Goal: Register for event/course

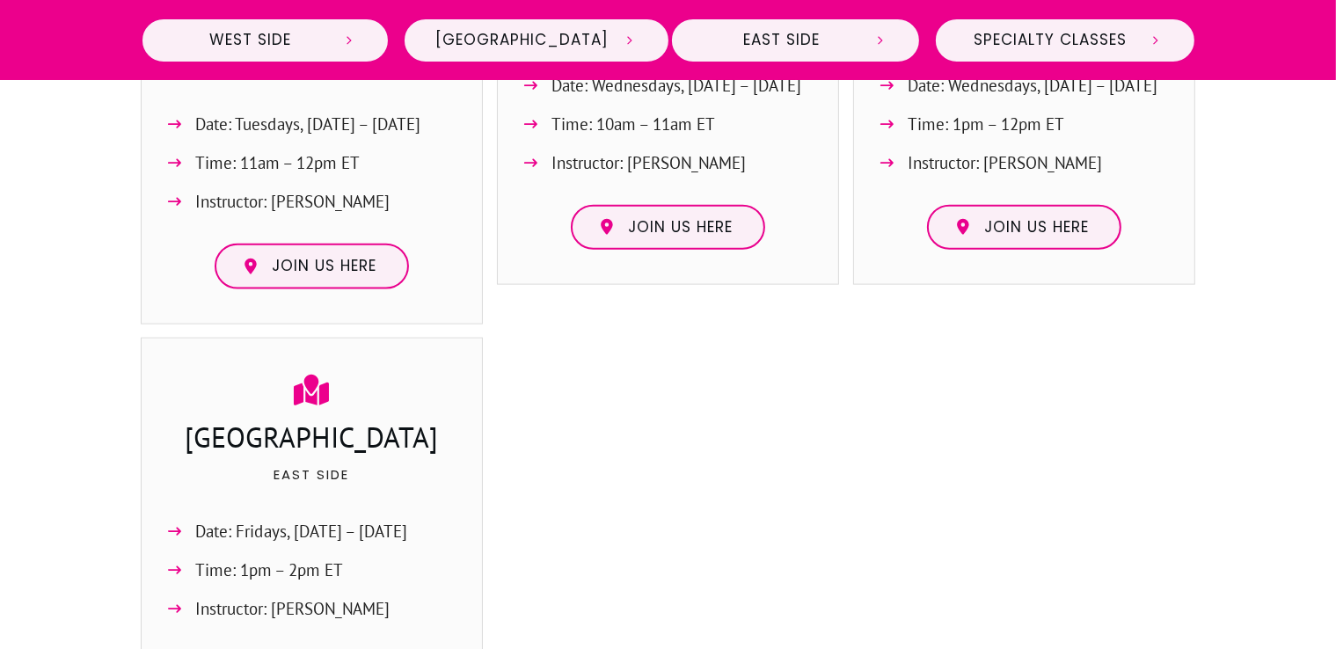
scroll to position [2168, 0]
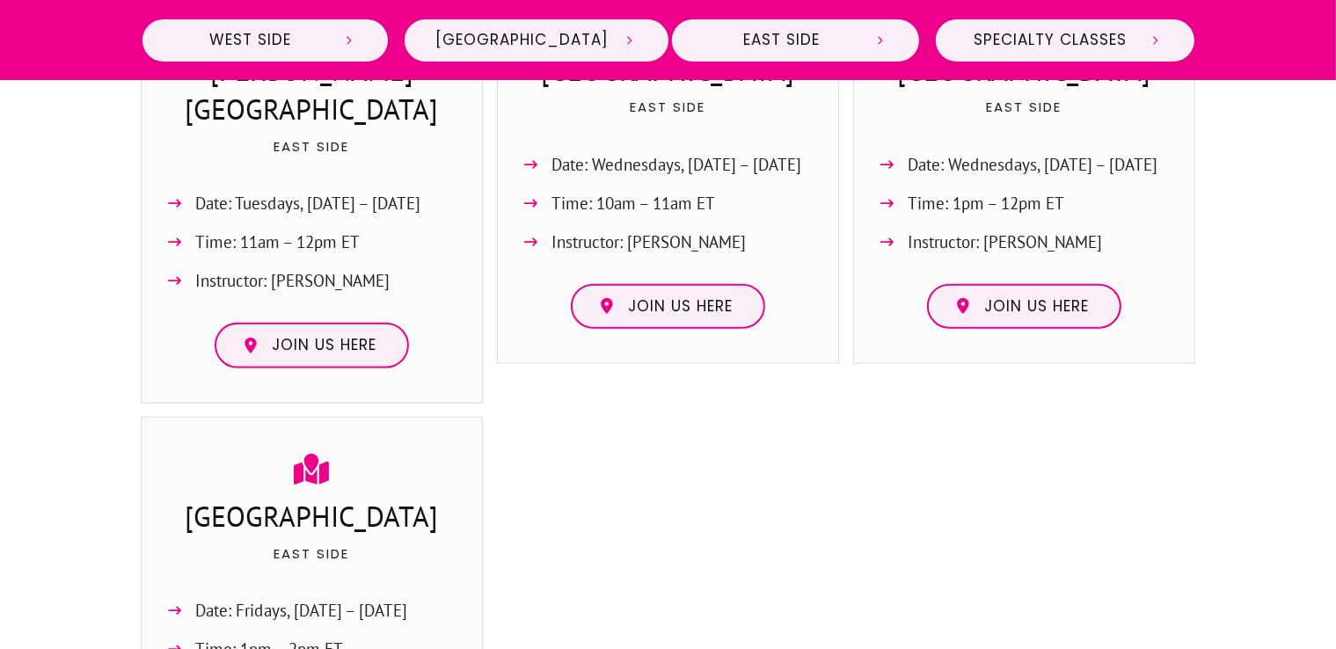
click at [1151, 150] on span "Date: Wednesdays, [DATE] – [DATE]" at bounding box center [1033, 164] width 250 height 29
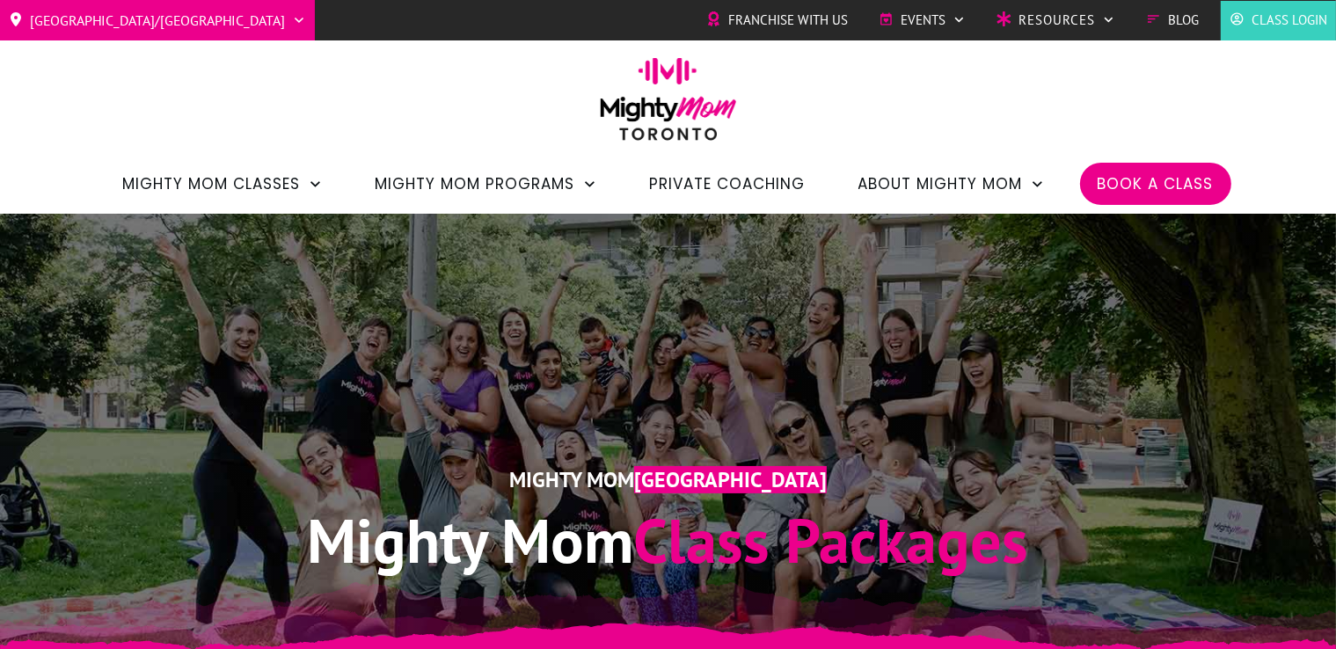
click at [1273, 32] on span "Class Login" at bounding box center [1289, 20] width 76 height 26
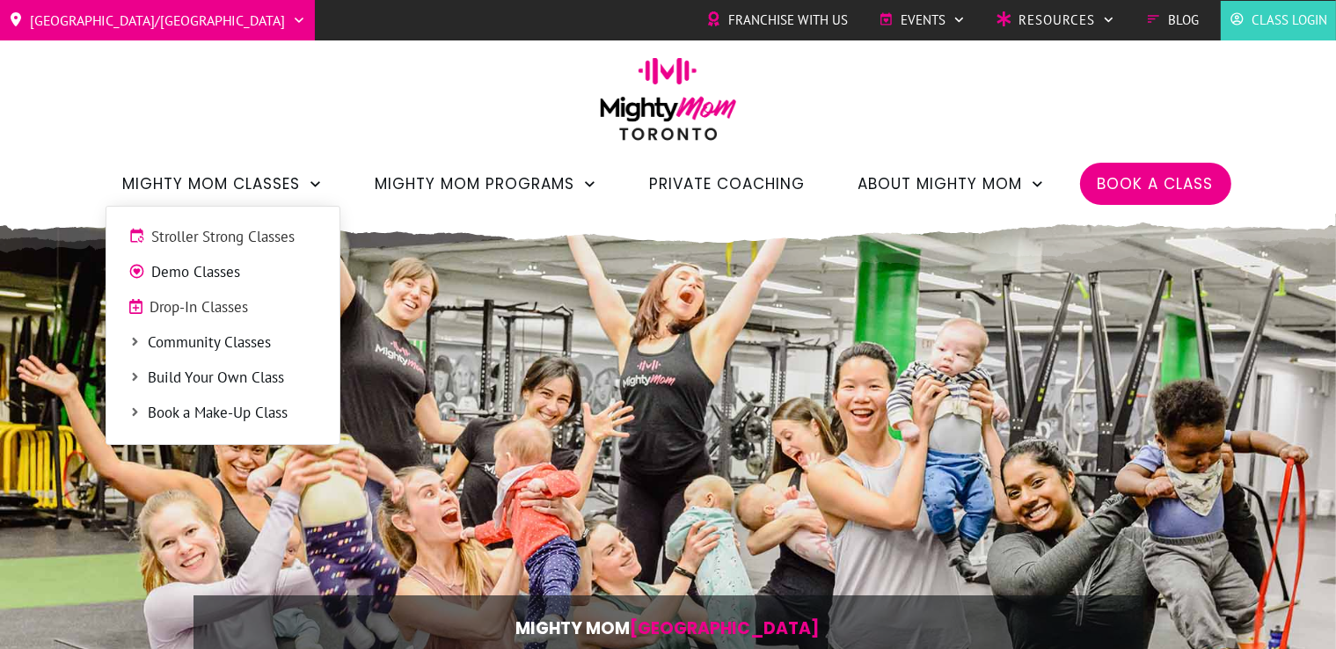
click at [204, 309] on span "Drop-In Classes" at bounding box center [233, 307] width 167 height 23
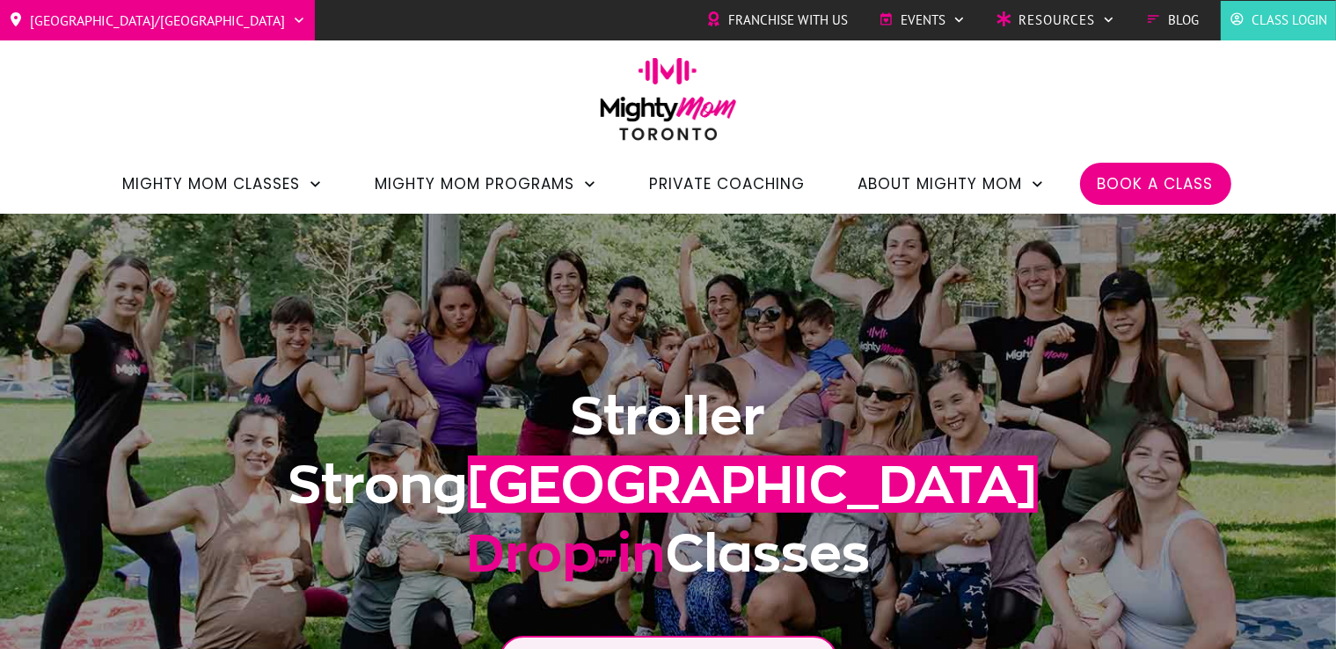
click at [1281, 24] on span "Class Login" at bounding box center [1289, 20] width 76 height 26
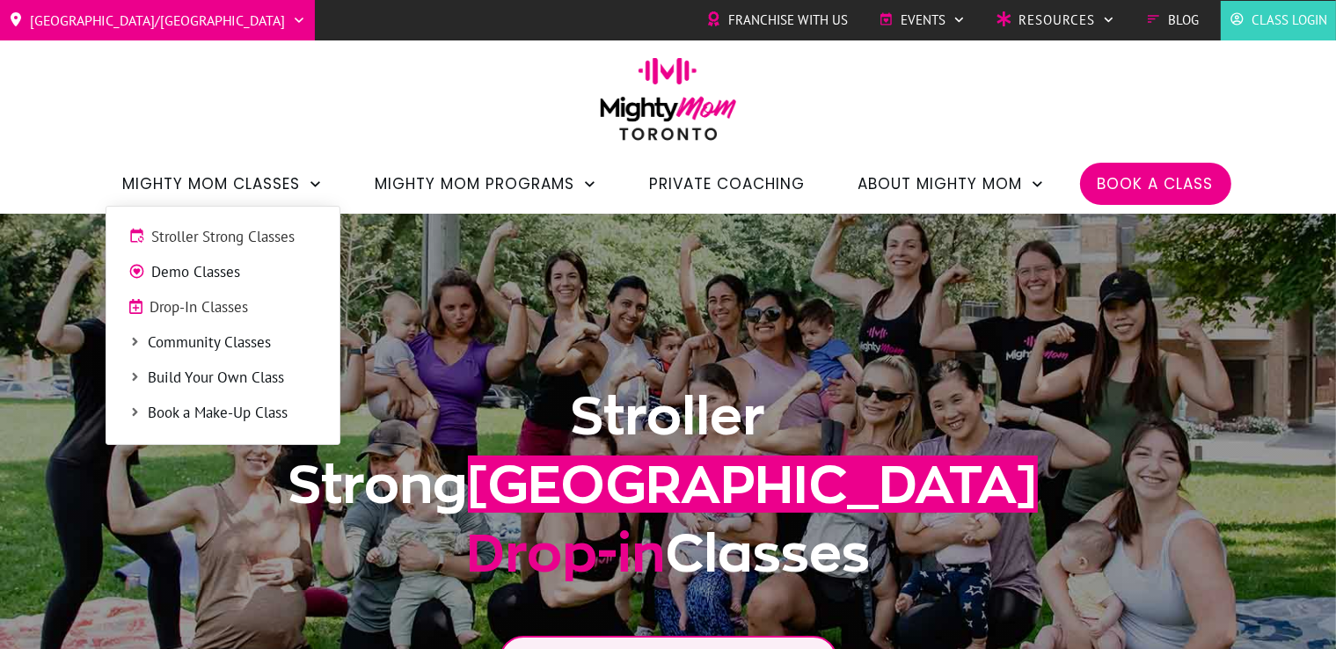
click at [228, 244] on span "Stroller Strong Classes" at bounding box center [234, 237] width 165 height 23
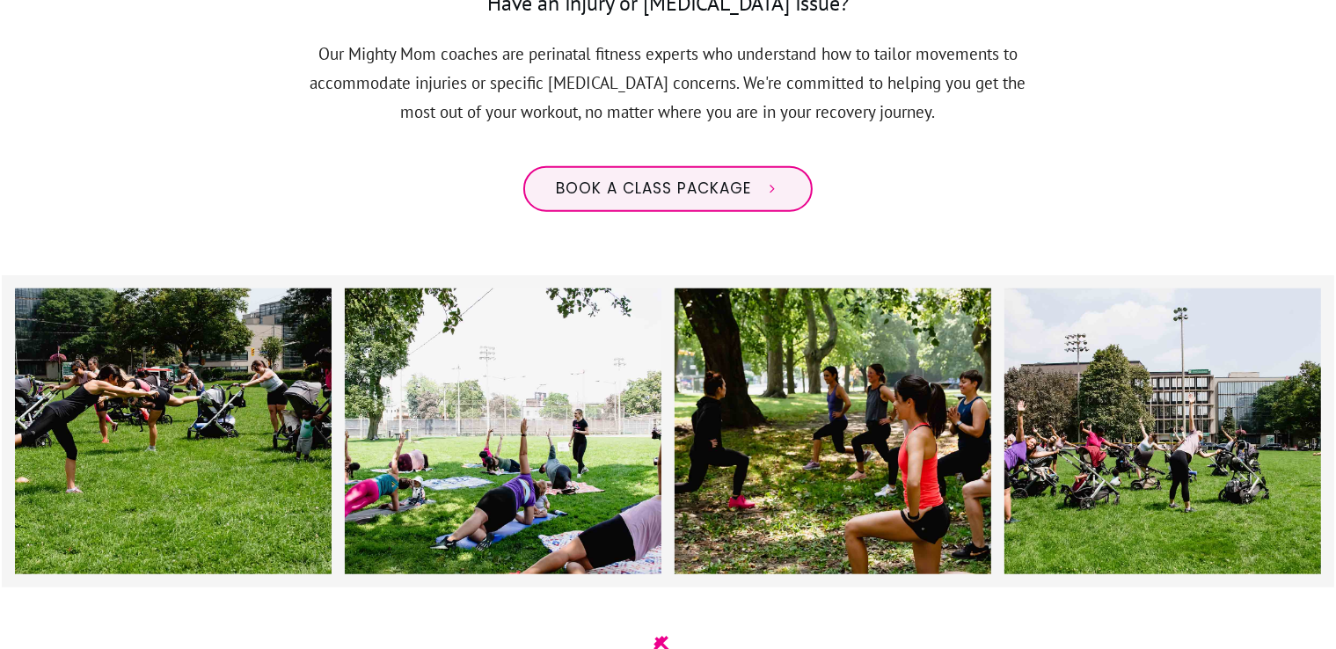
scroll to position [1476, 0]
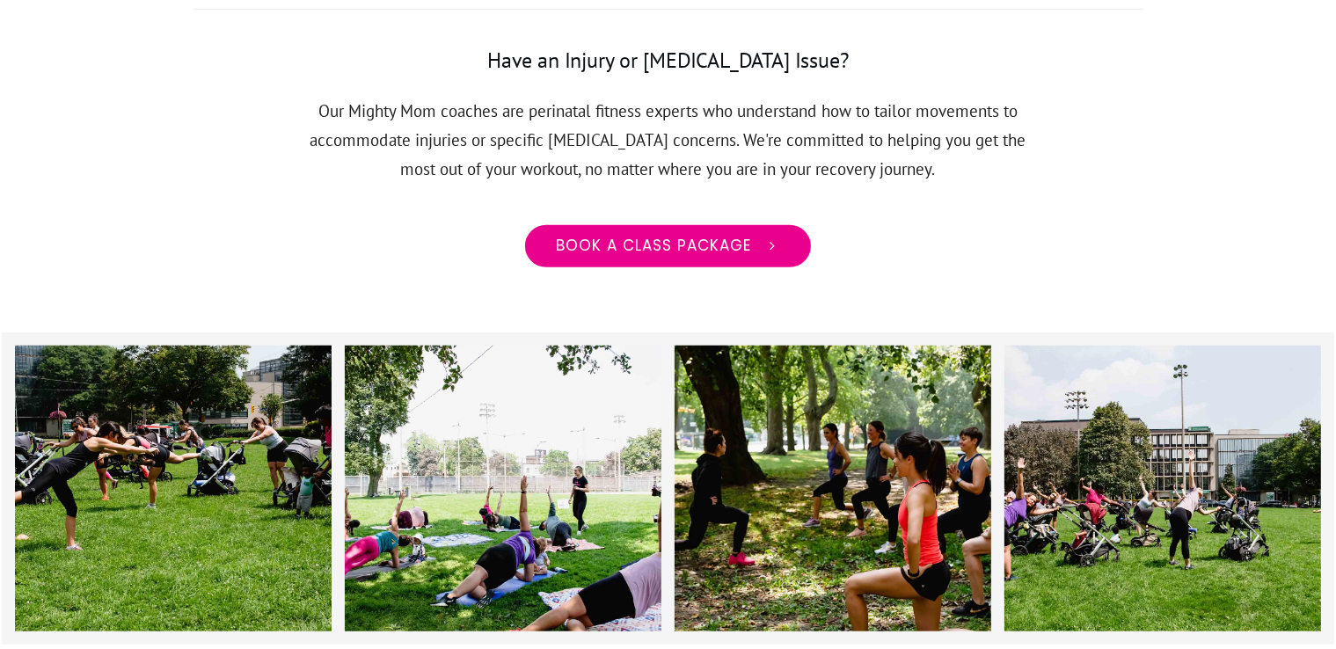
click at [683, 223] on link "Book a class package" at bounding box center [667, 246] width 289 height 46
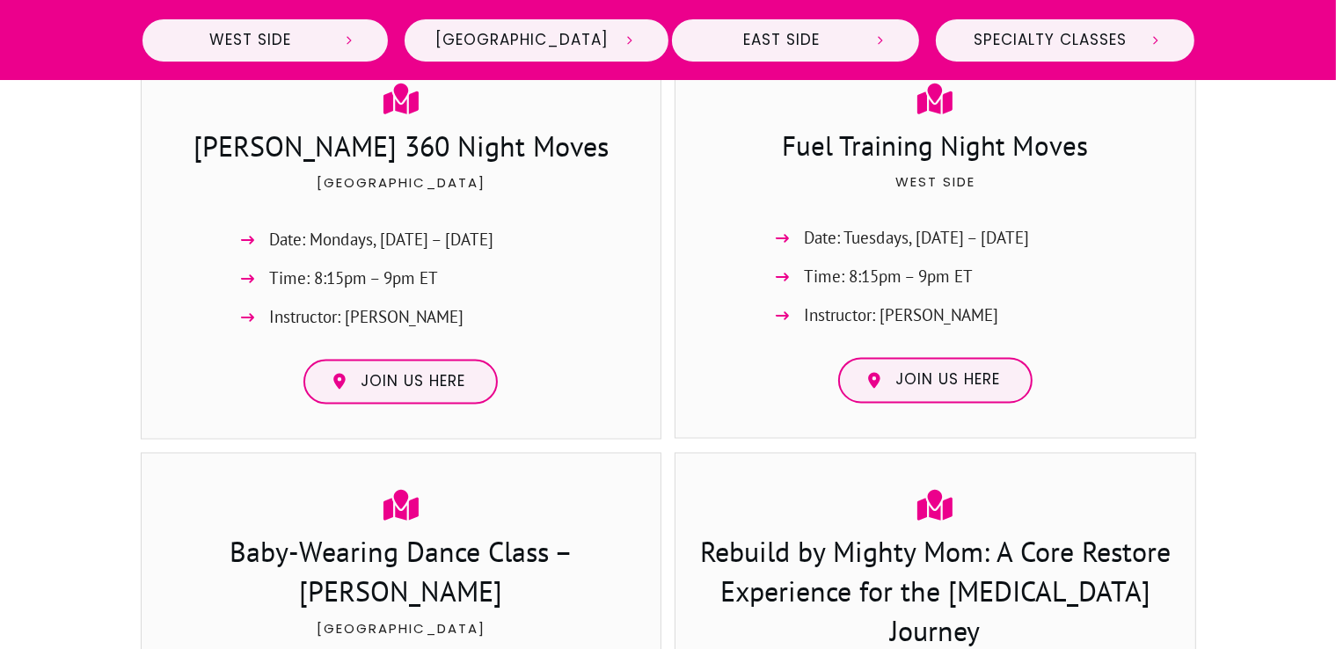
scroll to position [3116, 0]
click at [383, 374] on span "Join us here" at bounding box center [412, 383] width 105 height 19
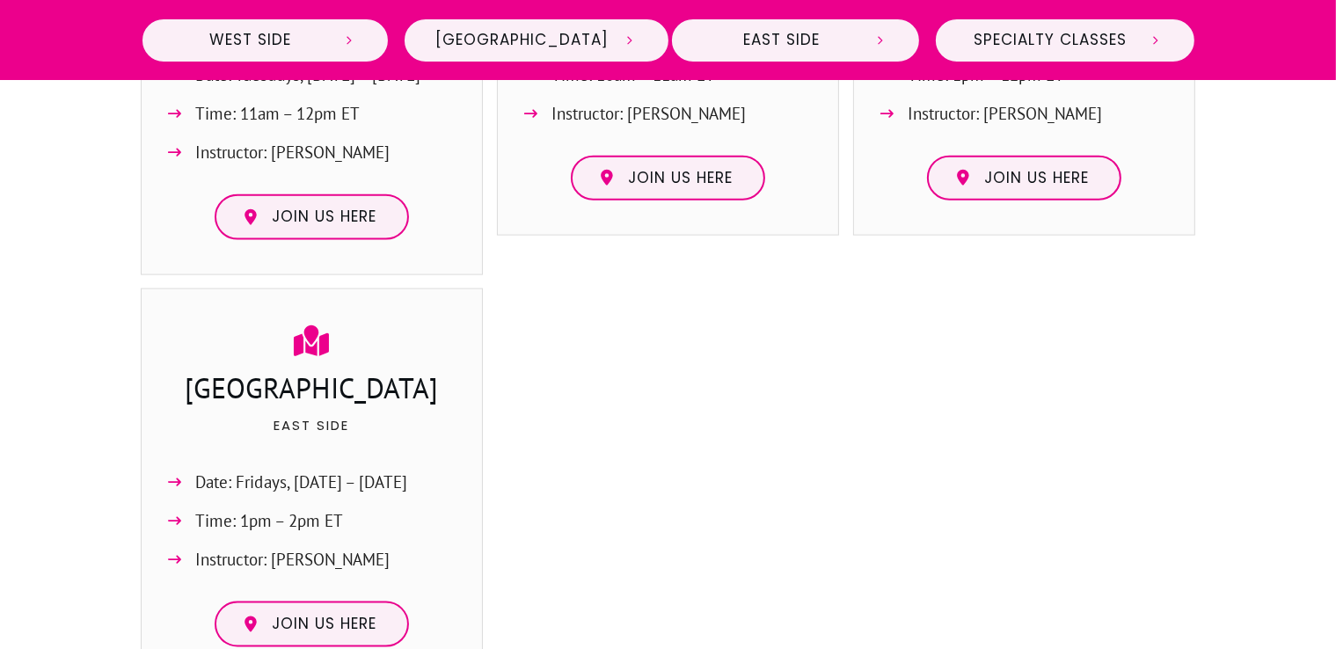
scroll to position [1729, 0]
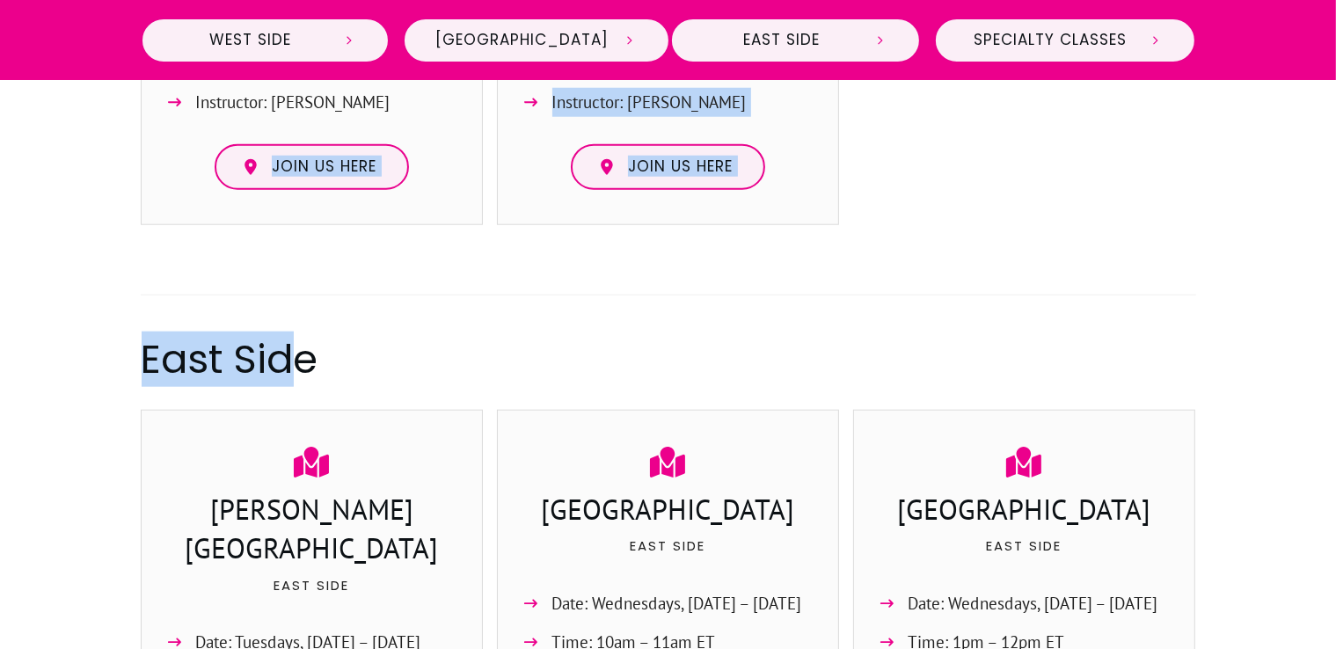
drag, startPoint x: 297, startPoint y: 337, endPoint x: 292, endPoint y: 99, distance: 237.4
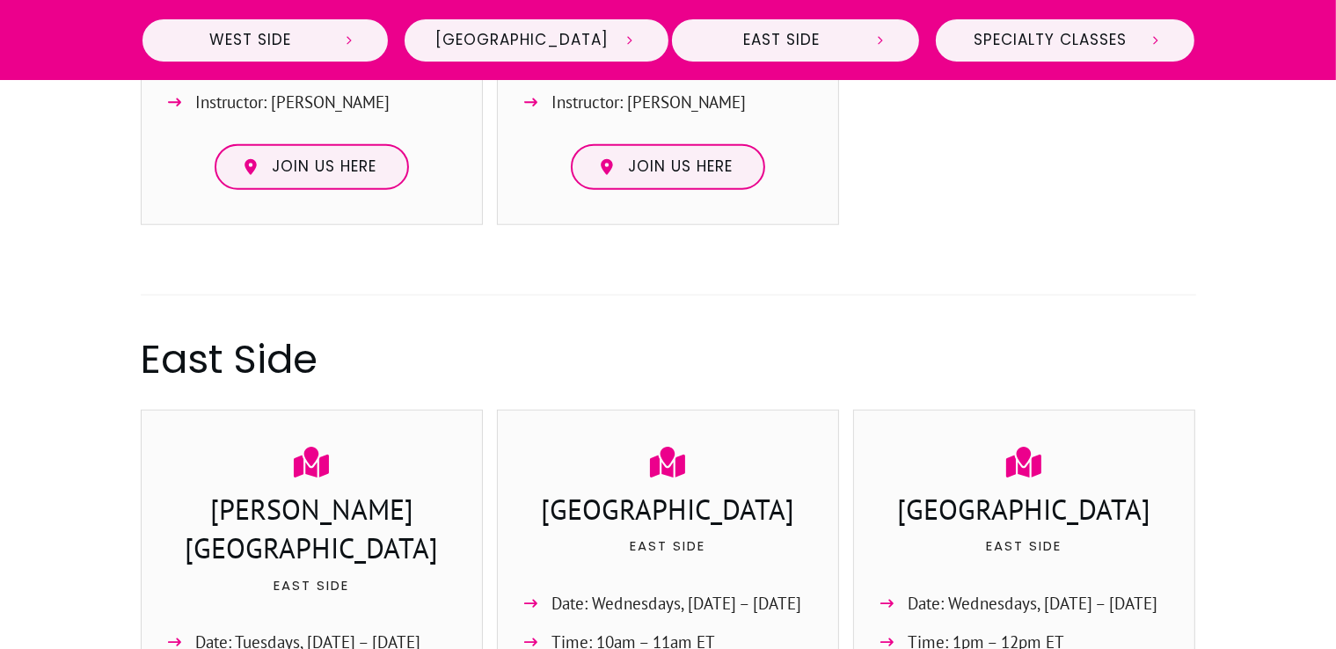
click at [401, 341] on h2 "East Side" at bounding box center [668, 358] width 1053 height 55
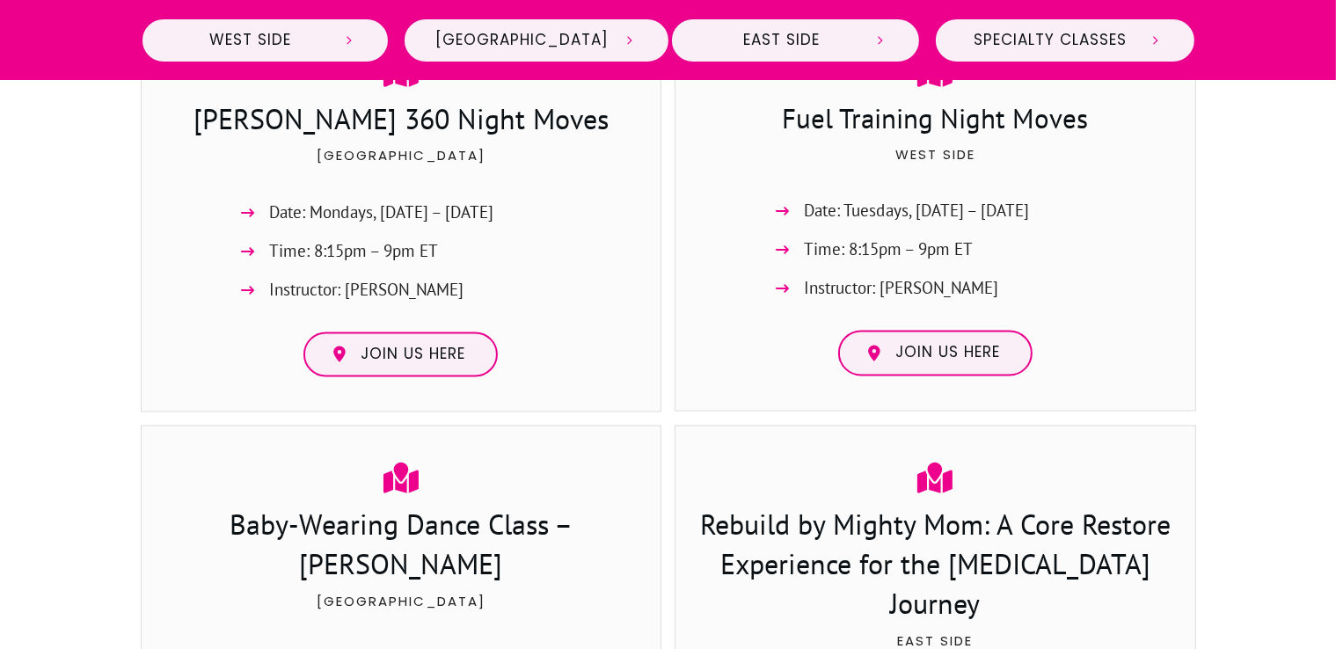
scroll to position [3116, 0]
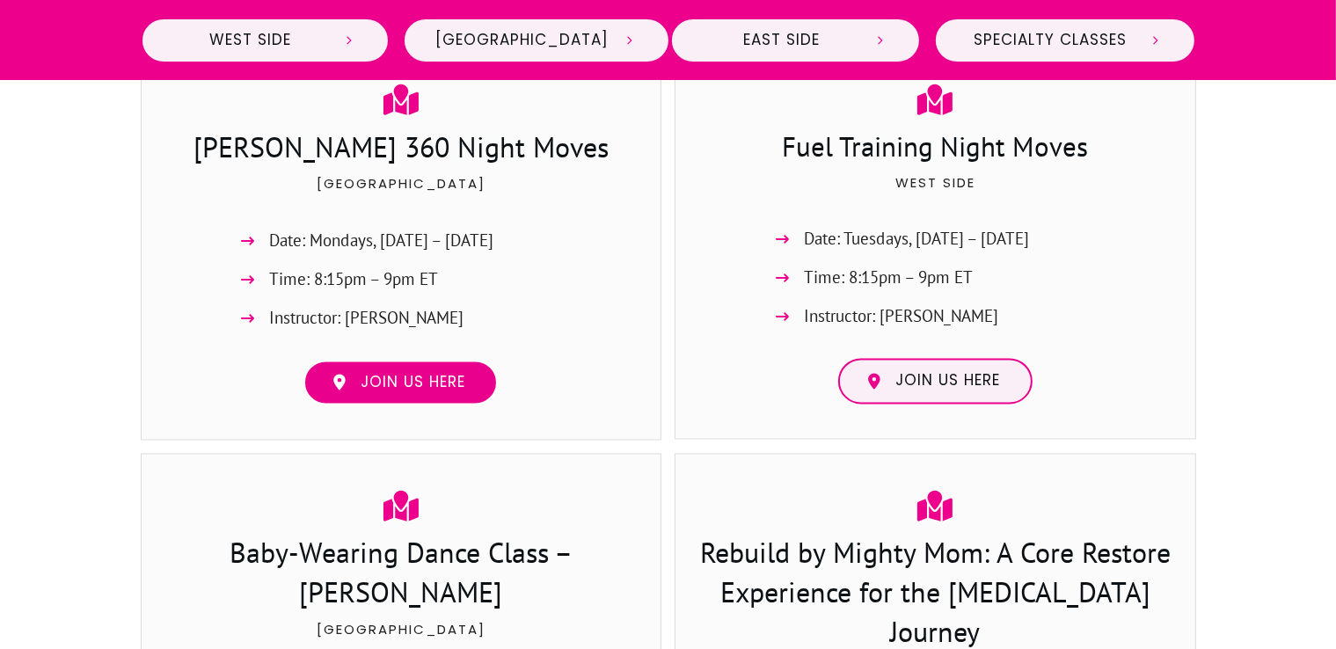
click at [465, 374] on span "Join us here" at bounding box center [412, 383] width 105 height 19
